Goal: Find contact information: Find contact information

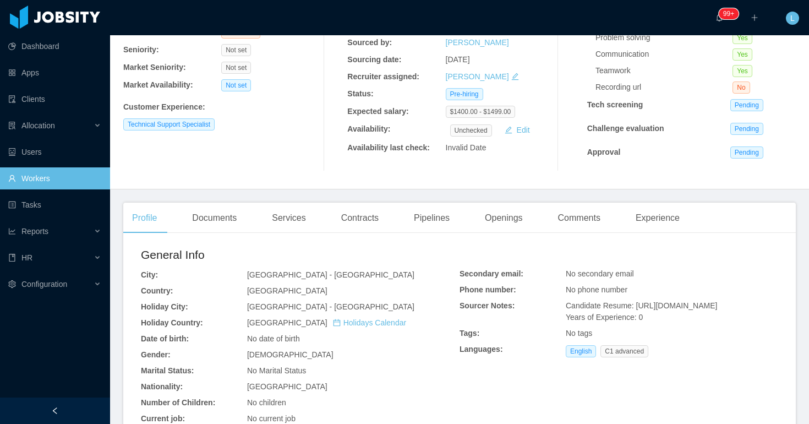
scroll to position [109, 0]
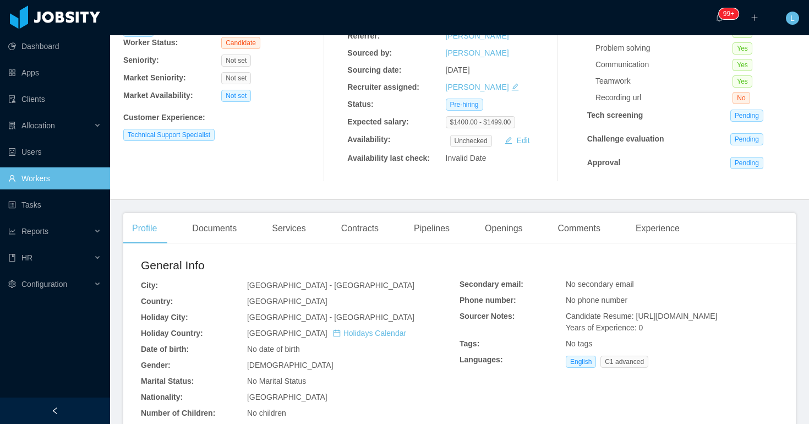
drag, startPoint x: 638, startPoint y: 314, endPoint x: 673, endPoint y: 334, distance: 40.9
click at [675, 333] on div "Candidate Resume: [URL][DOMAIN_NAME] Years of Experience: 0" at bounding box center [672, 321] width 212 height 23
copy span "[URL][DOMAIN_NAME]"
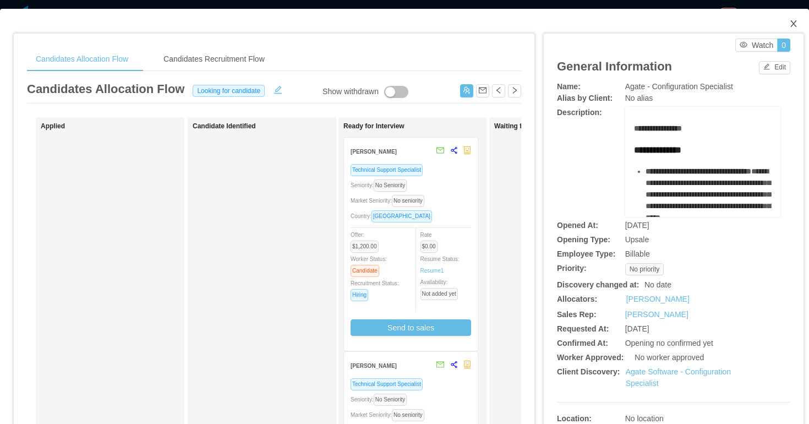
click at [792, 22] on icon "icon: close" at bounding box center [793, 23] width 9 height 9
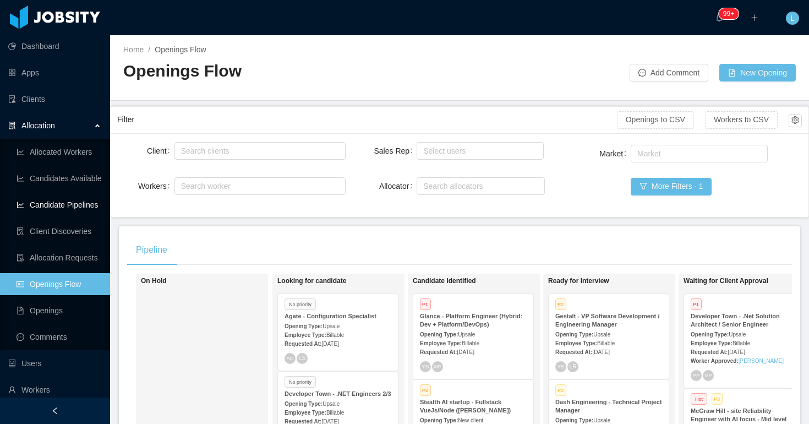
click at [85, 204] on link "Candidate Pipelines" at bounding box center [59, 205] width 85 height 22
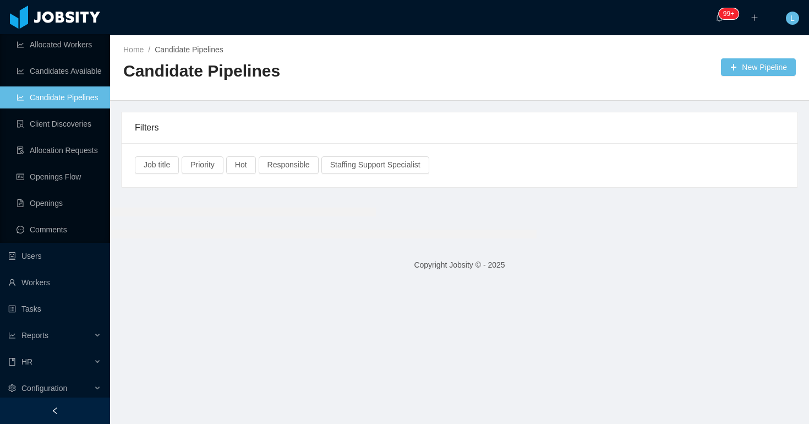
scroll to position [111, 0]
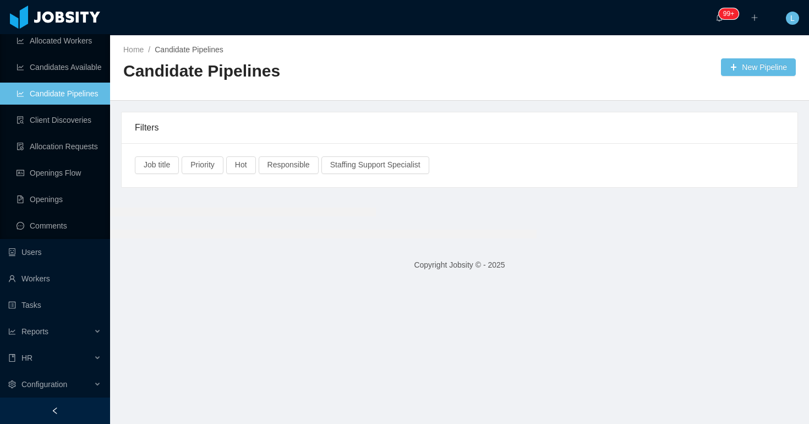
click at [364, 143] on div "Job title Priority Hot Responsible Staffing Support Specialist" at bounding box center [460, 165] width 676 height 44
click at [62, 89] on link "Candidate Pipelines" at bounding box center [59, 94] width 85 height 22
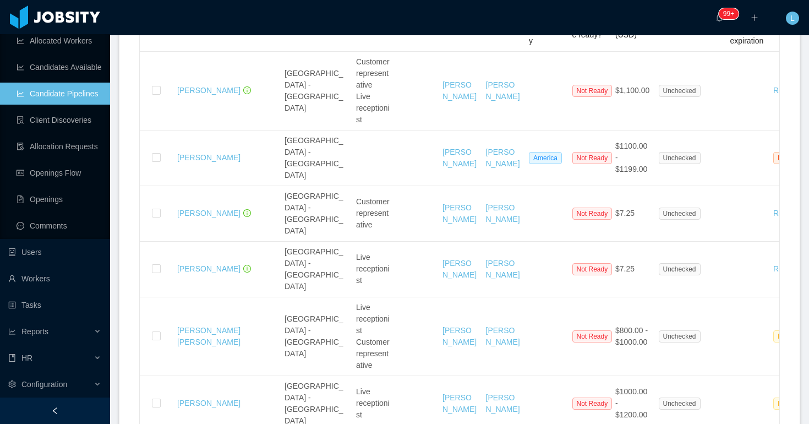
scroll to position [2078, 0]
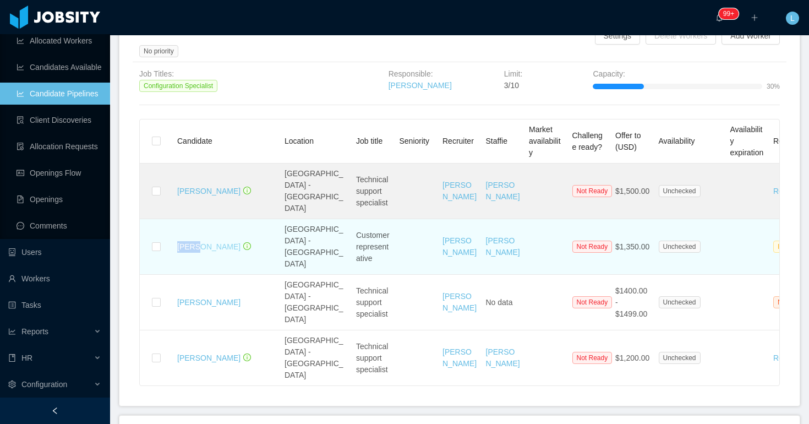
click at [212, 242] on link "[PERSON_NAME]" at bounding box center [208, 246] width 63 height 9
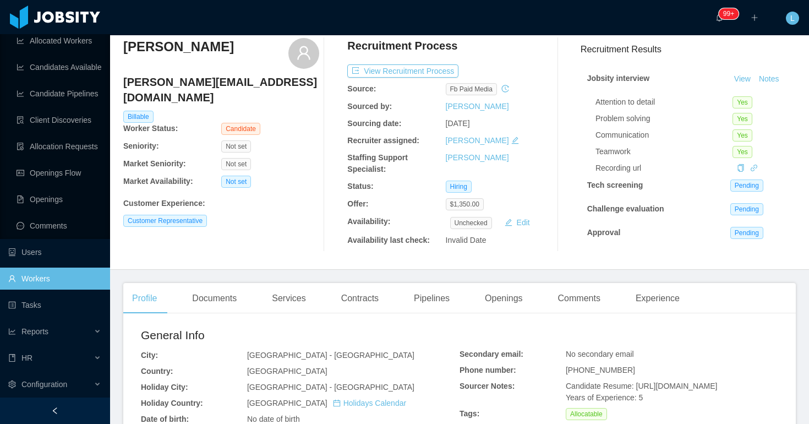
scroll to position [47, 0]
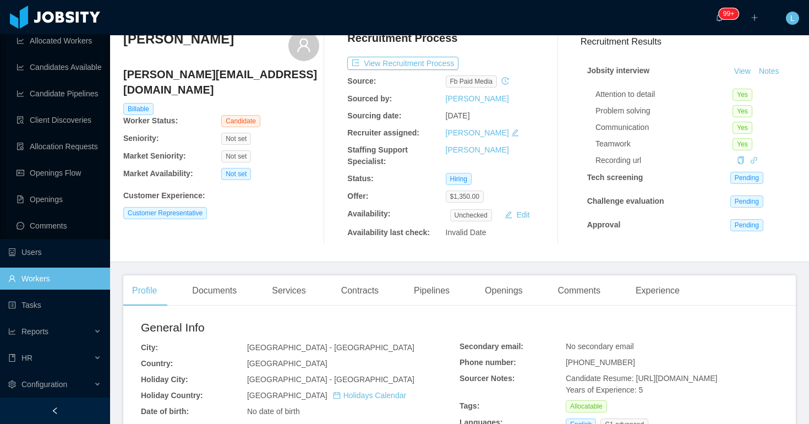
click at [183, 79] on h4 "[PERSON_NAME][EMAIL_ADDRESS][DOMAIN_NAME]" at bounding box center [221, 82] width 196 height 31
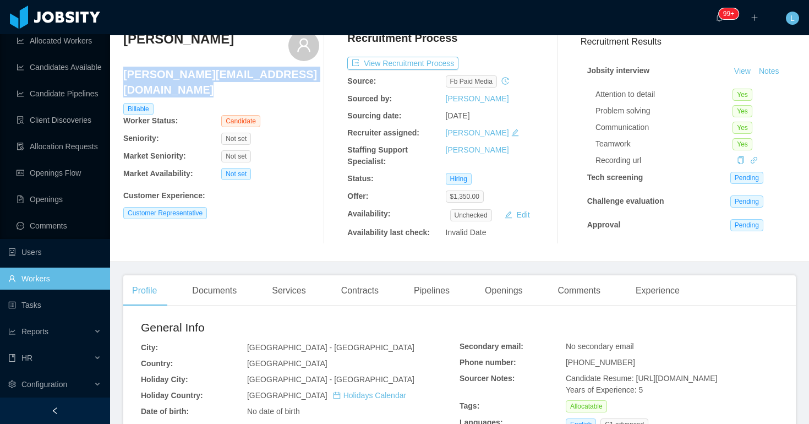
click at [183, 79] on h4 "[PERSON_NAME][EMAIL_ADDRESS][DOMAIN_NAME]" at bounding box center [221, 82] width 196 height 31
click at [61, 276] on link "Workers" at bounding box center [54, 278] width 93 height 22
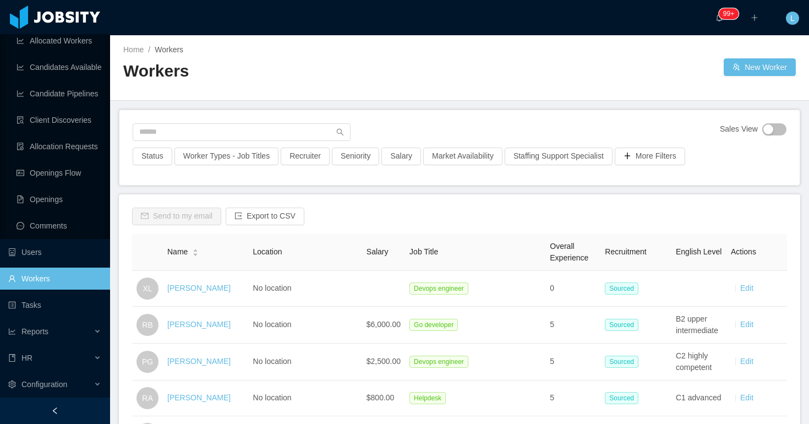
click at [227, 122] on div "Sales View Status Worker Types - Job Titles Recruiter Seniority Salary Market A…" at bounding box center [459, 147] width 680 height 75
click at [227, 127] on input "text" at bounding box center [242, 132] width 218 height 18
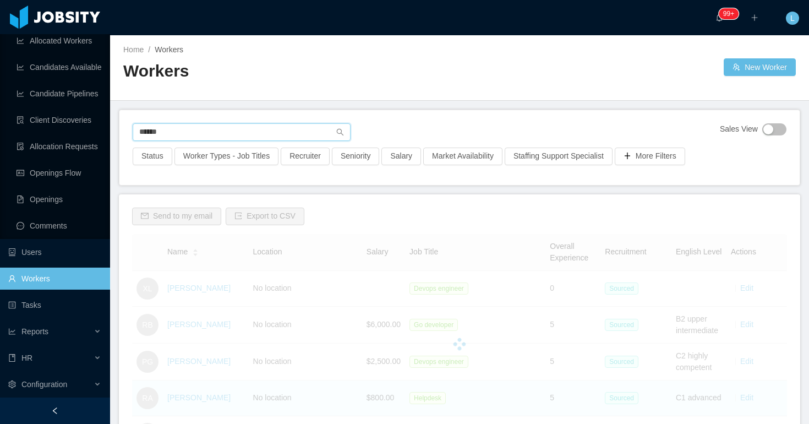
type input "*****"
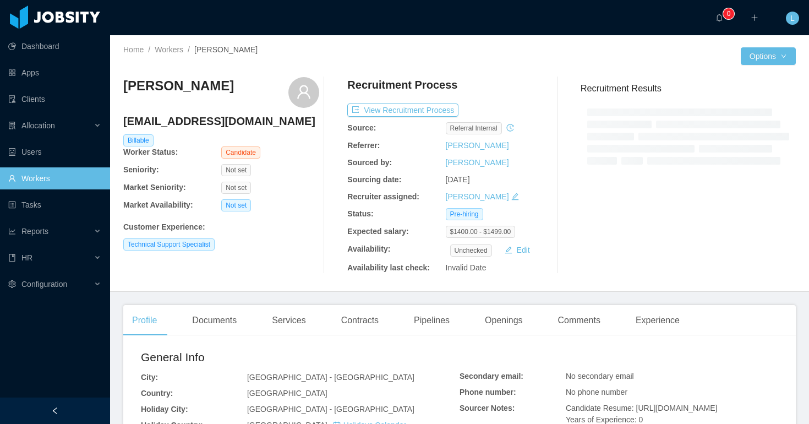
click at [259, 129] on div "[EMAIL_ADDRESS][DOMAIN_NAME]" at bounding box center [221, 123] width 196 height 21
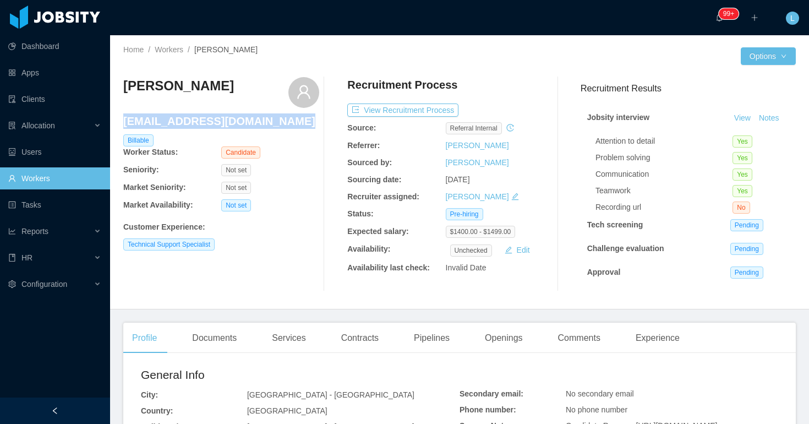
copy h4 "[EMAIL_ADDRESS][DOMAIN_NAME]"
